Goal: Task Accomplishment & Management: Complete application form

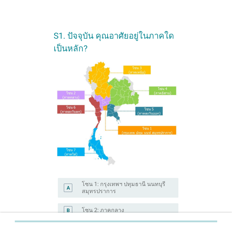
scroll to position [7, 0]
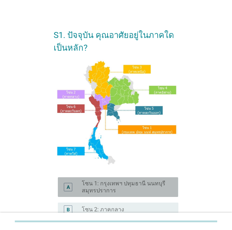
click at [138, 183] on label "โซน 1: กรุงเทพฯ ปทุมธานี นนทบุรี สมุทรปราการ" at bounding box center [124, 187] width 85 height 14
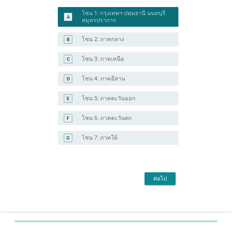
scroll to position [180, 0]
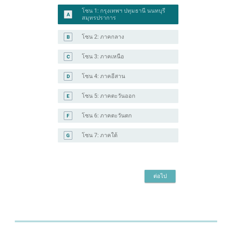
click at [156, 177] on div "ต่อไป" at bounding box center [160, 176] width 20 height 8
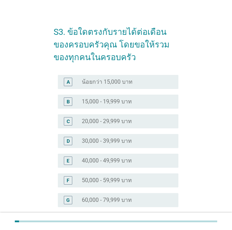
scroll to position [11, 0]
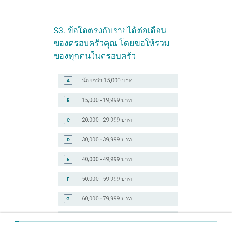
click at [111, 182] on label "50,000 - 59,999 บาท" at bounding box center [107, 179] width 50 height 7
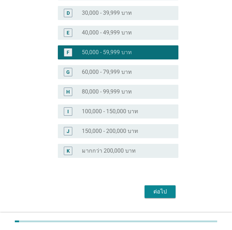
scroll to position [153, 0]
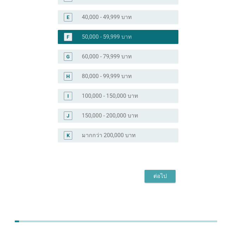
click at [154, 173] on div "ต่อไป" at bounding box center [160, 176] width 20 height 8
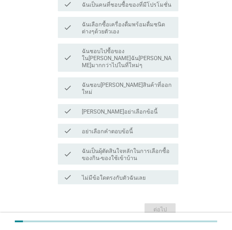
scroll to position [87, 0]
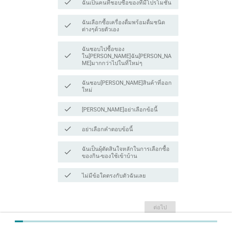
click at [127, 173] on label "ไม่มีข้อใดตรงกับตัวฉันเลย" at bounding box center [114, 176] width 64 height 7
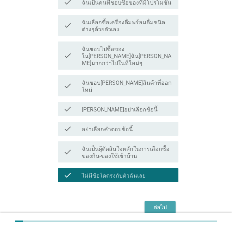
click at [160, 203] on div "ต่อไป" at bounding box center [160, 207] width 20 height 8
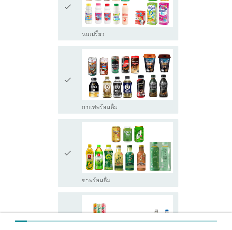
scroll to position [429, 0]
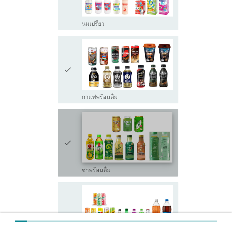
click at [156, 136] on img at bounding box center [127, 137] width 90 height 51
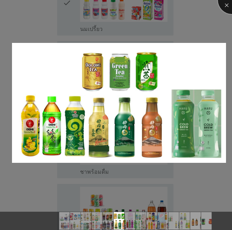
click at [226, 6] on div at bounding box center [232, 0] width 28 height 28
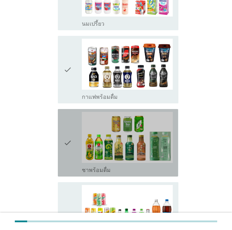
click at [67, 132] on icon "check" at bounding box center [67, 143] width 8 height 62
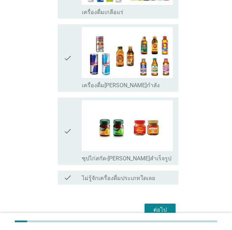
scroll to position [1044, 0]
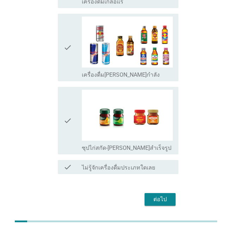
click at [157, 195] on div "ต่อไป" at bounding box center [160, 199] width 20 height 8
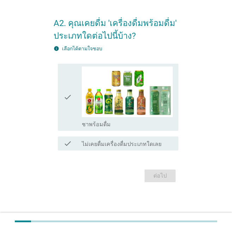
scroll to position [0, 0]
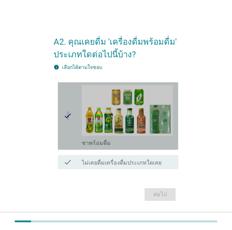
click at [68, 124] on icon "check" at bounding box center [67, 116] width 8 height 62
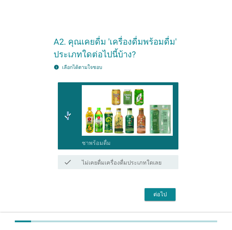
click at [169, 193] on div "ต่อไป" at bounding box center [160, 194] width 20 height 8
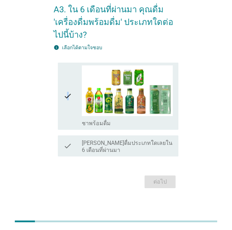
scroll to position [18, 0]
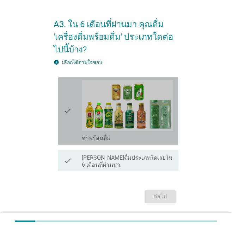
click at [70, 125] on icon "check" at bounding box center [67, 111] width 8 height 62
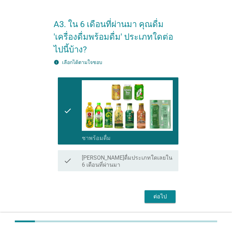
click at [62, 115] on div "check check_box_outline_blank ชาพร้อมดื่ม" at bounding box center [118, 111] width 120 height 68
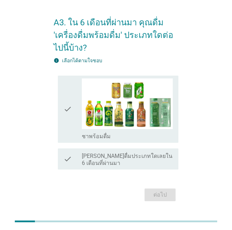
scroll to position [3, 0]
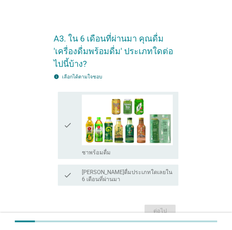
click at [95, 178] on label "[PERSON_NAME]ดื่มประเภทใดเลยใน 6 เดือนที่ผ่านมา" at bounding box center [127, 176] width 91 height 14
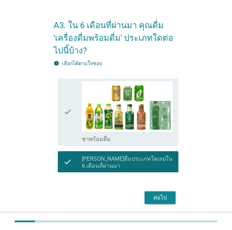
scroll to position [17, 0]
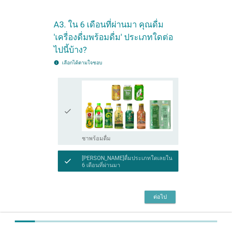
click at [161, 197] on div "ต่อไป" at bounding box center [160, 197] width 20 height 8
